Goal: Find specific page/section

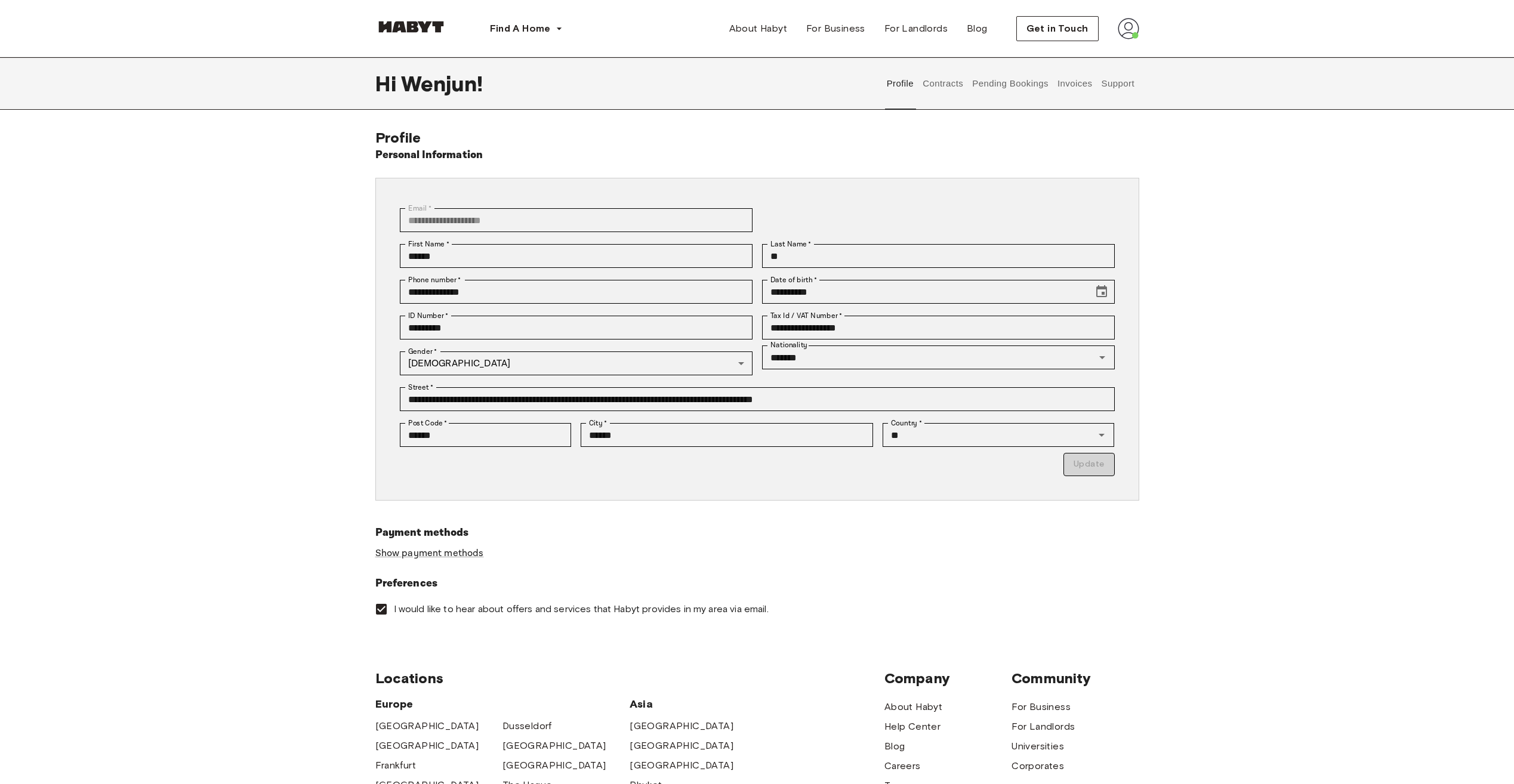
click at [955, 85] on button "Contracts" at bounding box center [943, 83] width 44 height 52
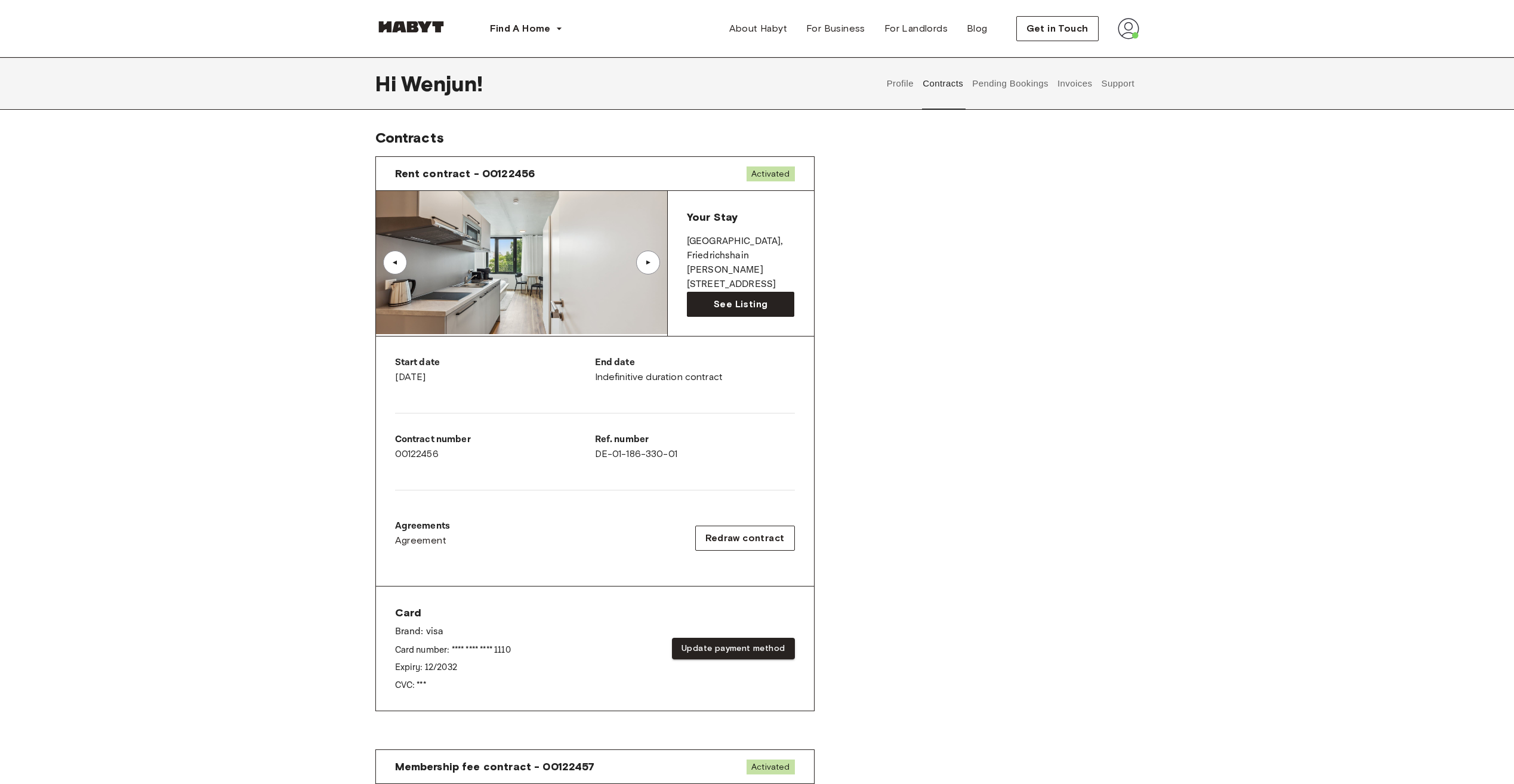
click at [1010, 85] on button "Pending Bookings" at bounding box center [1010, 83] width 79 height 52
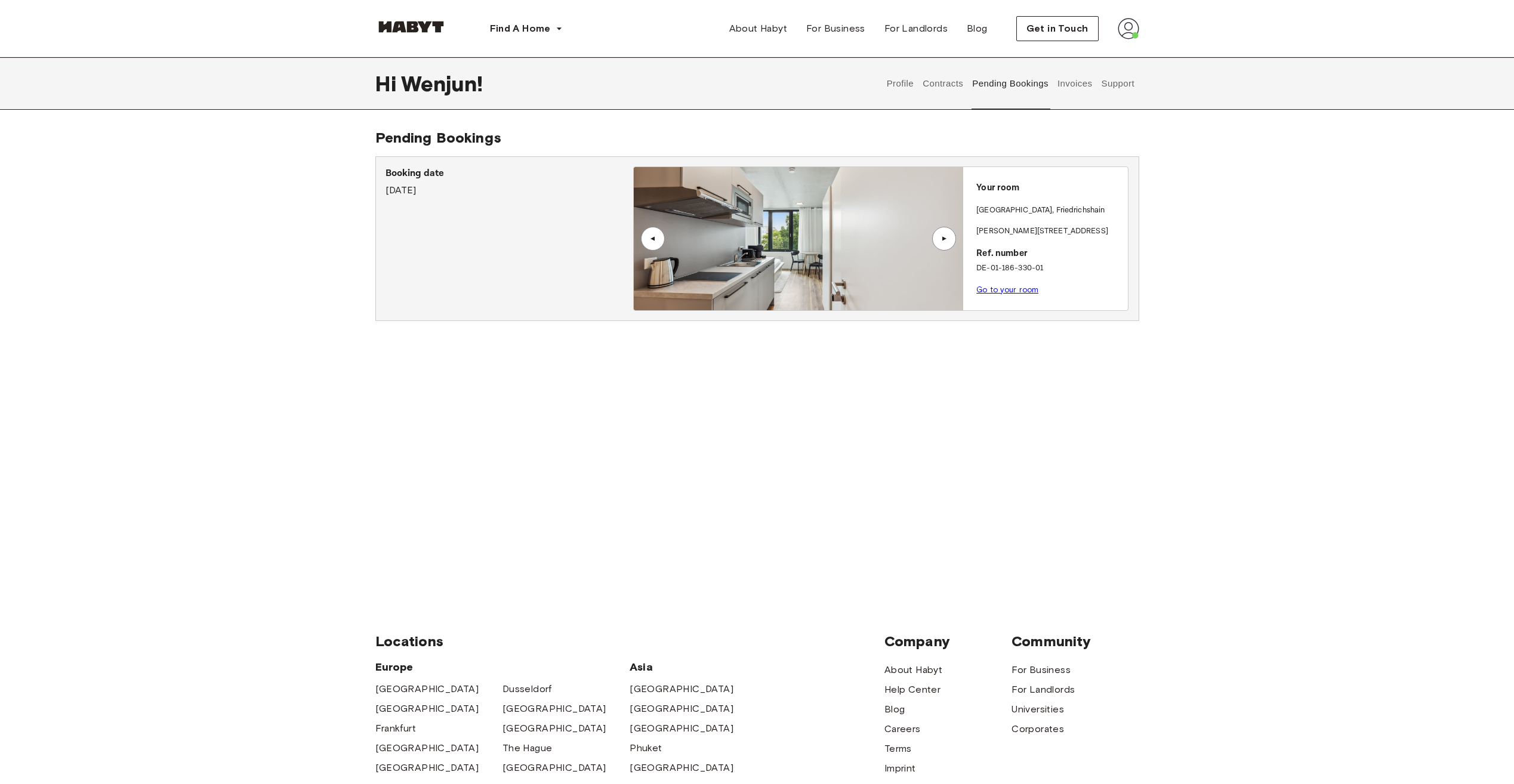
click at [1074, 85] on button "Invoices" at bounding box center [1075, 83] width 38 height 52
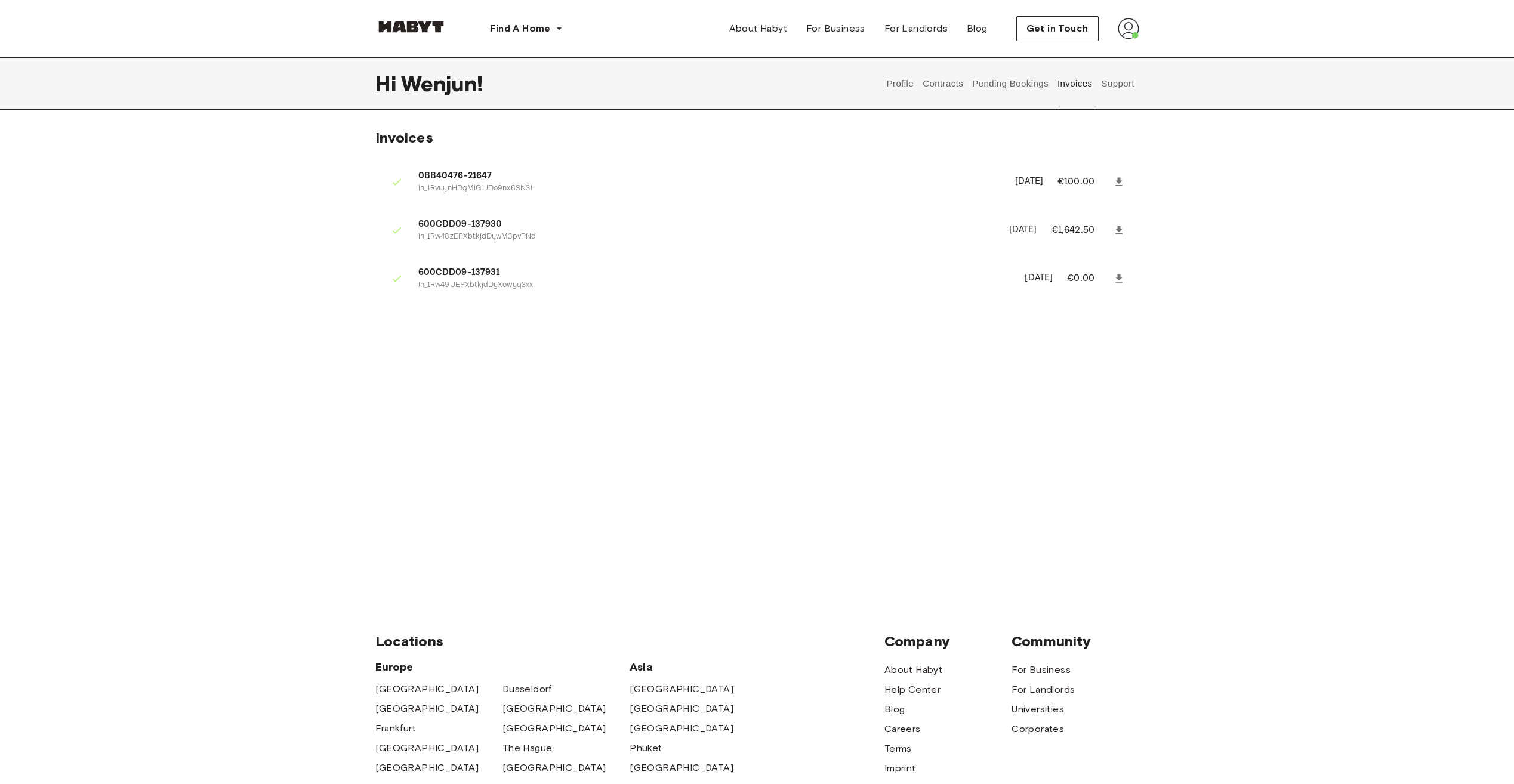
click at [943, 90] on button "Contracts" at bounding box center [943, 83] width 44 height 52
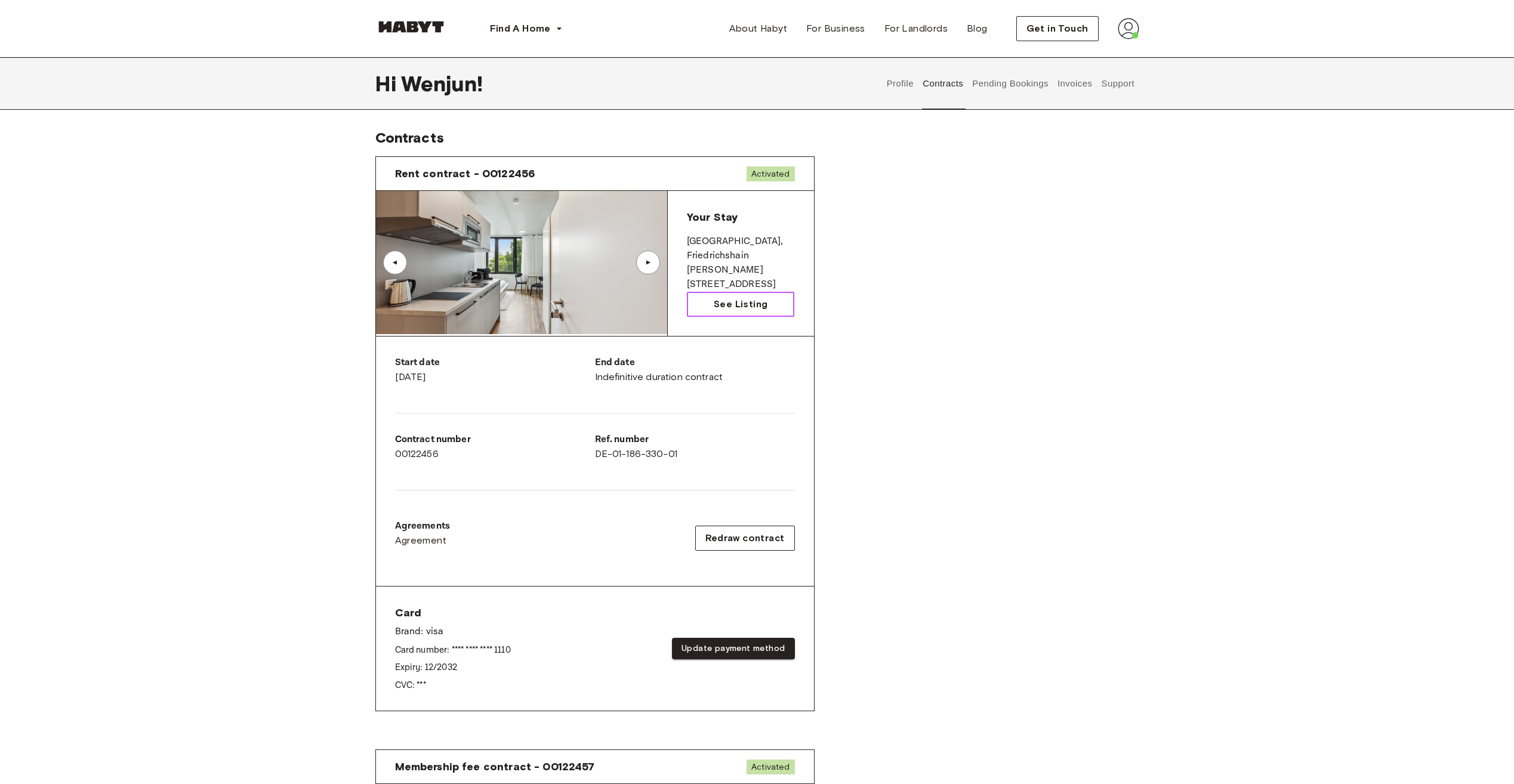
click at [711, 300] on link "See Listing" at bounding box center [741, 304] width 108 height 25
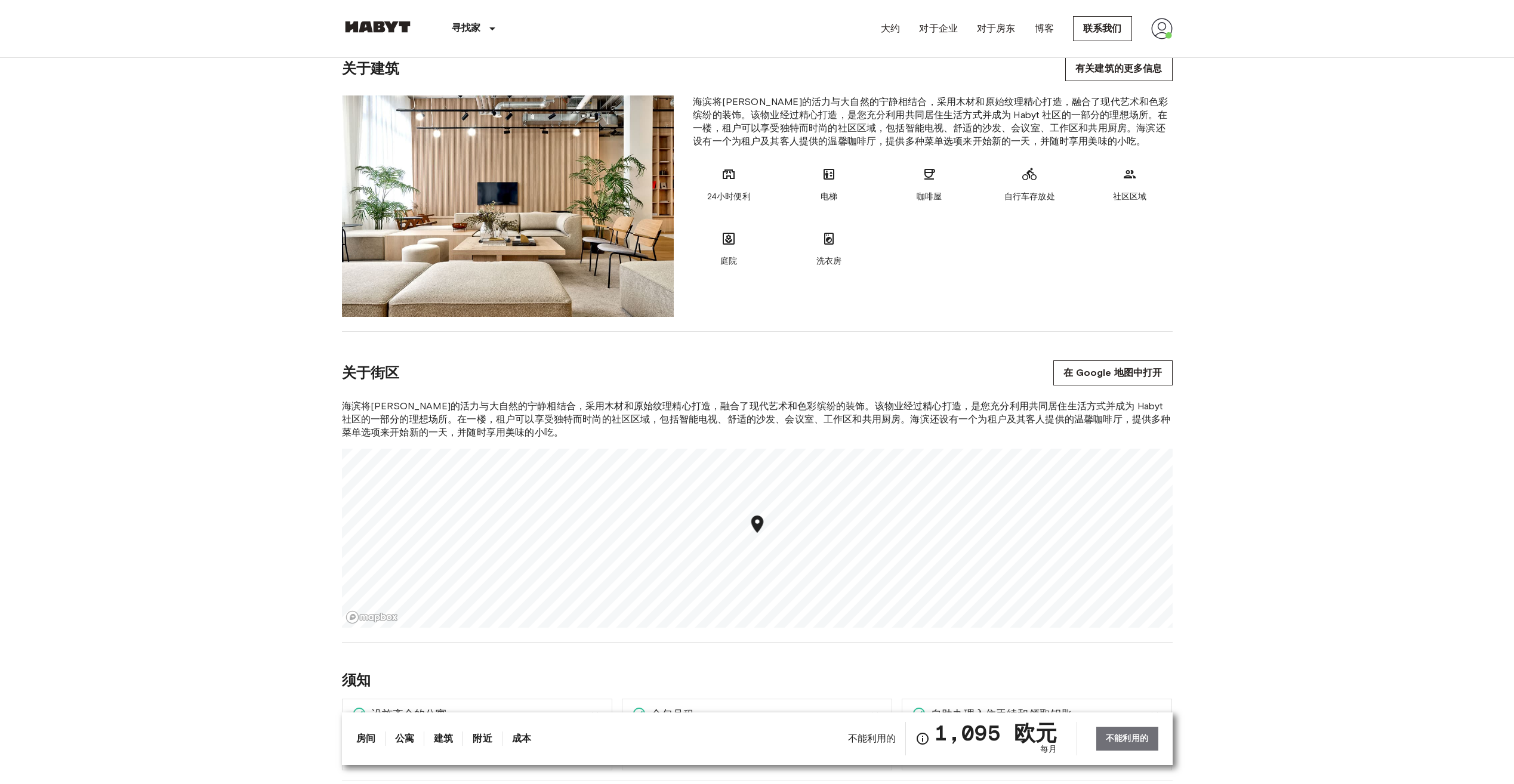
scroll to position [716, 0]
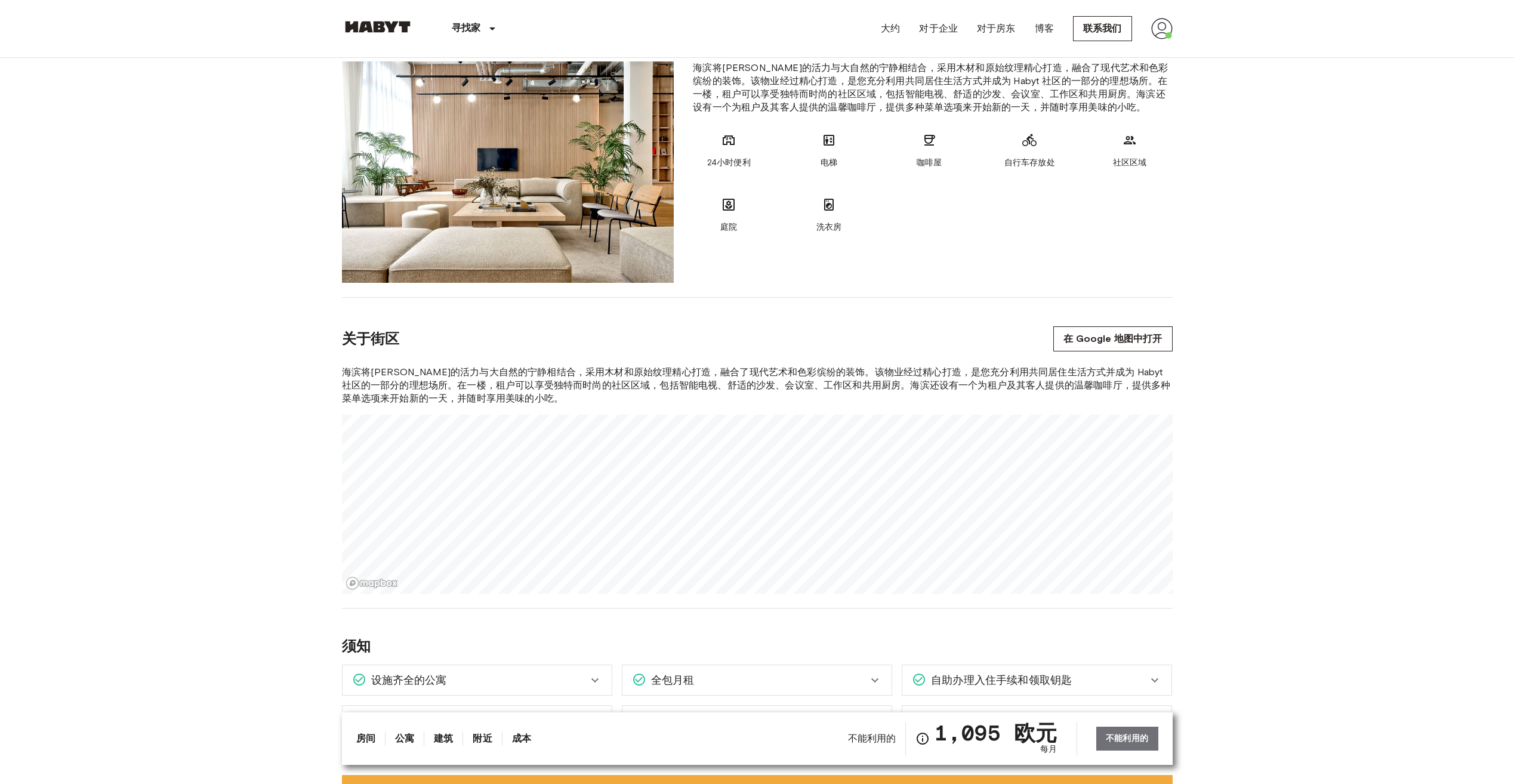
click at [758, 380] on div "海滨将柏林的活力与大自然的宁静相结合，采用木材和原始纹理精心打造，融合了现代艺术和色彩缤纷的装饰。该物业经过精心打造，是您充分利用共同居住生活方式并成为 Ha…" at bounding box center [757, 479] width 831 height 228
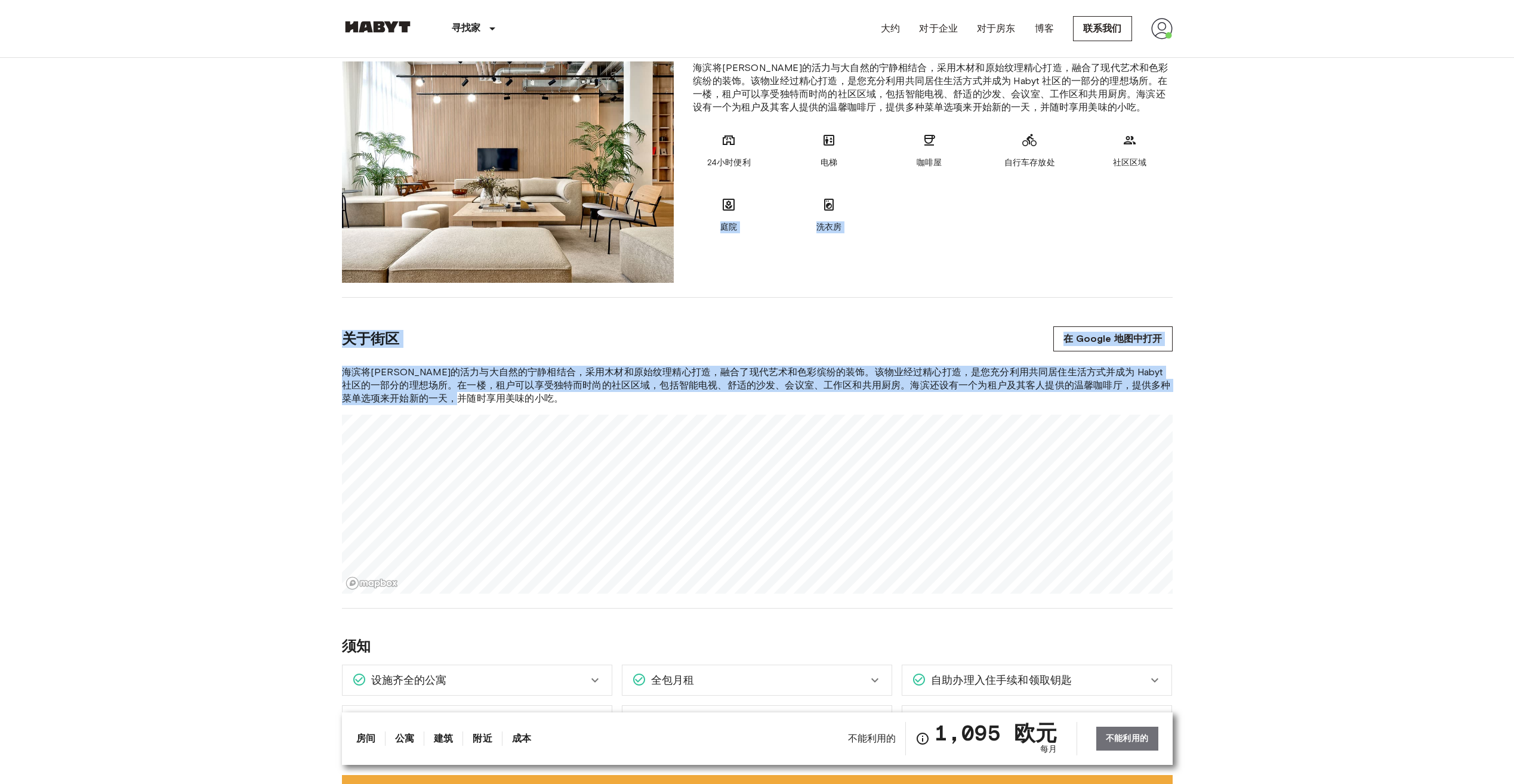
drag, startPoint x: 745, startPoint y: 311, endPoint x: 756, endPoint y: 403, distance: 92.7
click at [756, 403] on div "Europe Germany Berlin Studio Studio Unavailable Gustav-Tempel-Straße 2 Ref. num…" at bounding box center [757, 713] width 859 height 2744
drag, startPoint x: 756, startPoint y: 403, endPoint x: 789, endPoint y: 268, distance: 139.0
click at [789, 251] on div "海滨将柏林的活力与大自然的宁静相结合，采用木材和原始纹理精心打造，融合了现代艺术和色彩缤纷的装饰。该物业经过精心打造，是您充分利用共同居住生活方式并成为 Ha…" at bounding box center [933, 172] width 498 height 222
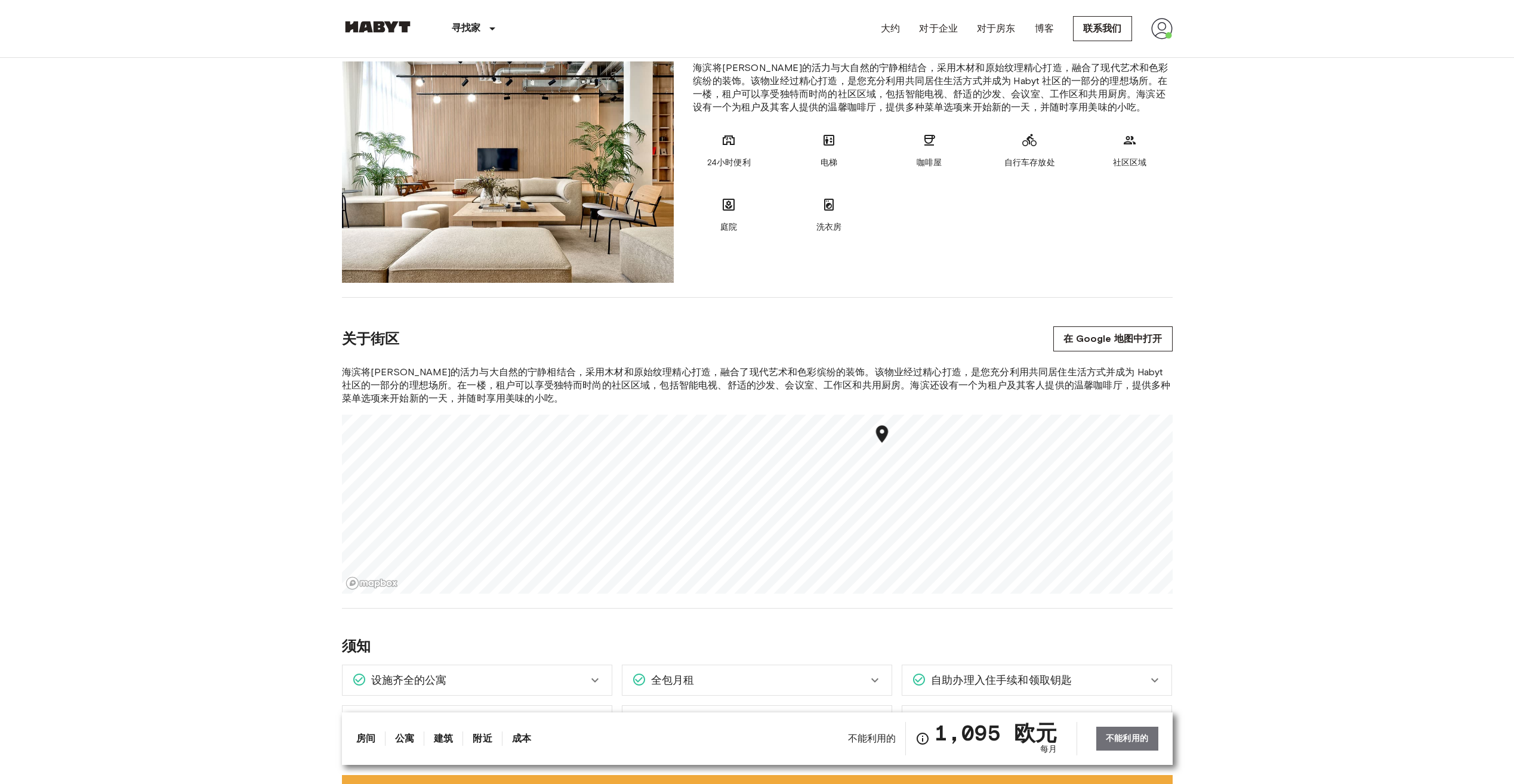
click at [793, 379] on div "海滨将柏林的活力与大自然的宁静相结合，采用木材和原始纹理精心打造，融合了现代艺术和色彩缤纷的装饰。该物业经过精心打造，是您充分利用共同居住生活方式并成为 Ha…" at bounding box center [757, 479] width 831 height 228
click at [809, 410] on div "海滨将柏林的活力与大自然的宁静相结合，采用木材和原始纹理精心打造，融合了现代艺术和色彩缤纷的装饰。该物业经过精心打造，是您充分利用共同居住生活方式并成为 Ha…" at bounding box center [757, 479] width 831 height 228
